Goal: Task Accomplishment & Management: Use online tool/utility

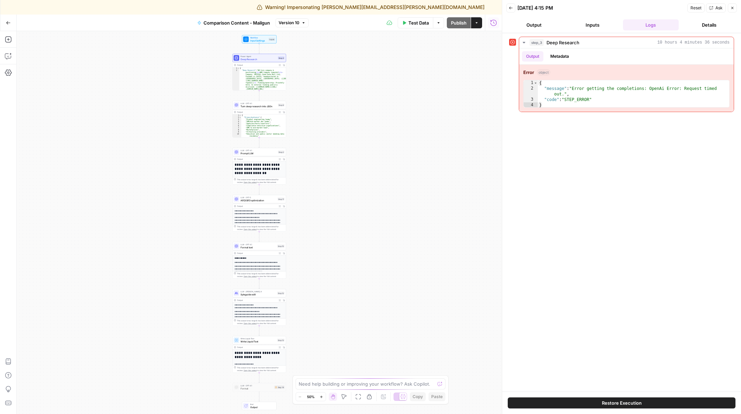
drag, startPoint x: 421, startPoint y: 209, endPoint x: 421, endPoint y: 47, distance: 162.2
click at [421, 47] on div "Workflow Input Settings Inputs Power Agent Deep Research Step 3 Output Expand O…" at bounding box center [259, 222] width 485 height 383
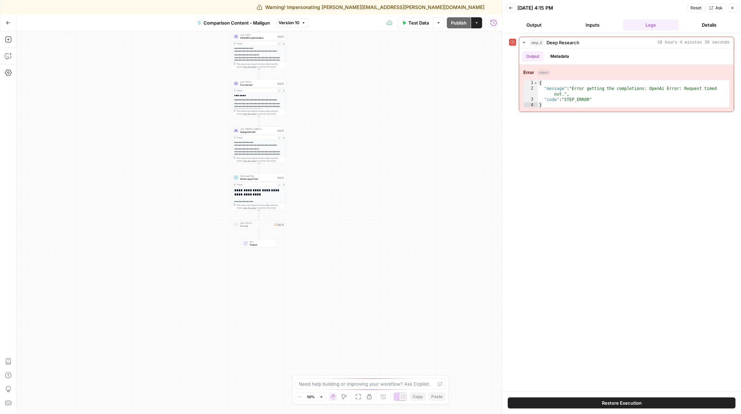
drag, startPoint x: 391, startPoint y: 135, endPoint x: 407, endPoint y: 201, distance: 68.8
click at [407, 201] on div "Workflow Input Settings Inputs Power Agent Deep Research Step 3 Output Expand O…" at bounding box center [259, 222] width 485 height 383
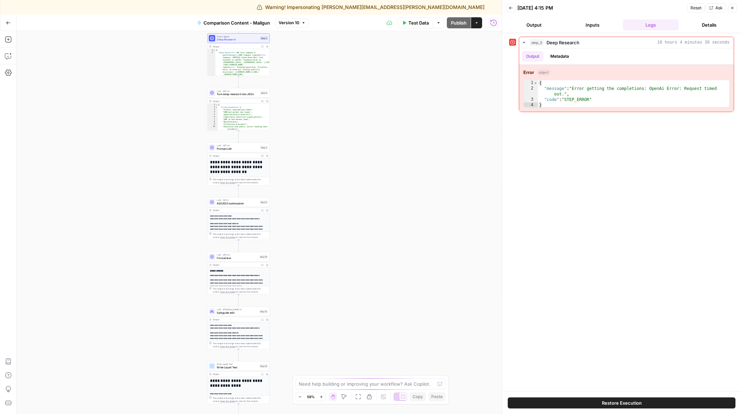
drag, startPoint x: 340, startPoint y: 155, endPoint x: 307, endPoint y: 310, distance: 157.6
click at [307, 310] on div "Workflow Input Settings Inputs Power Agent Deep Research Step 3 Output Expand O…" at bounding box center [259, 222] width 485 height 383
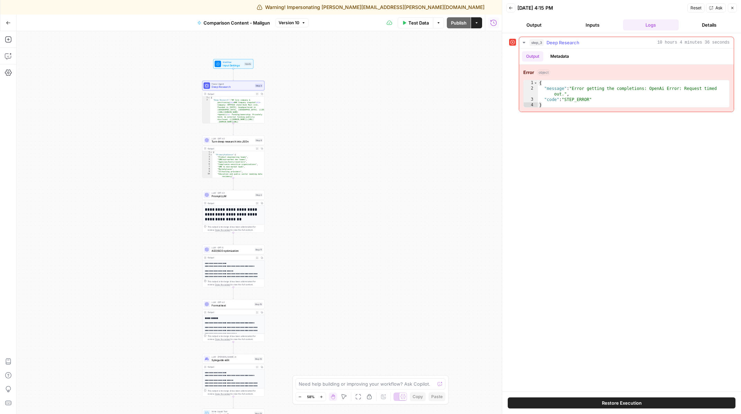
click at [585, 44] on div "step_3 Deep Research 10 hours 4 minutes 36 seconds" at bounding box center [629, 42] width 200 height 7
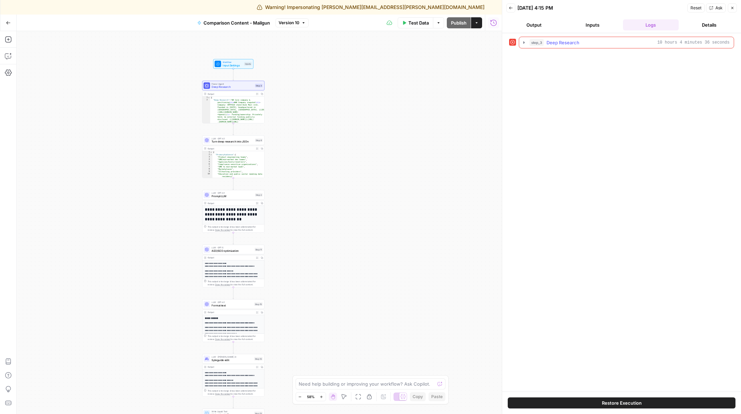
click at [585, 44] on div "step_3 Deep Research 10 hours 4 minutes 36 seconds" at bounding box center [629, 42] width 200 height 7
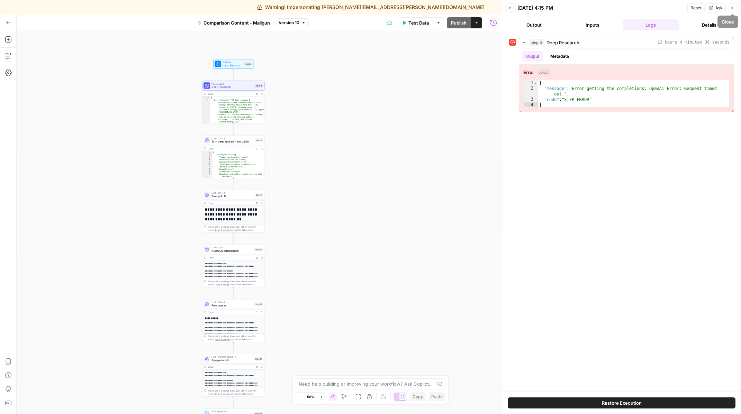
click at [729, 11] on button "Close" at bounding box center [731, 7] width 9 height 9
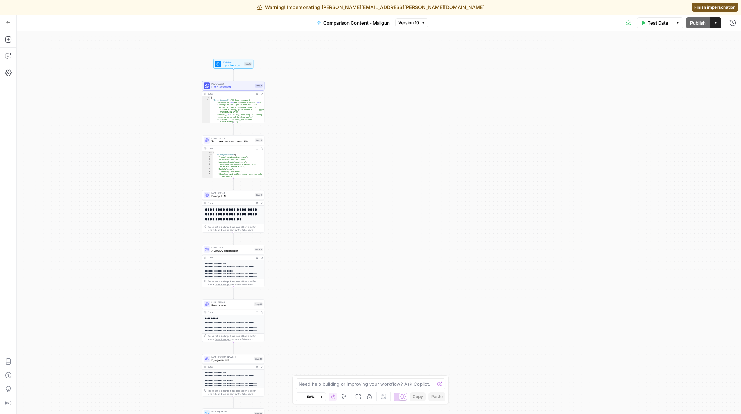
click at [714, 9] on span "Finish impersonation" at bounding box center [714, 7] width 41 height 6
